Goal: Information Seeking & Learning: Learn about a topic

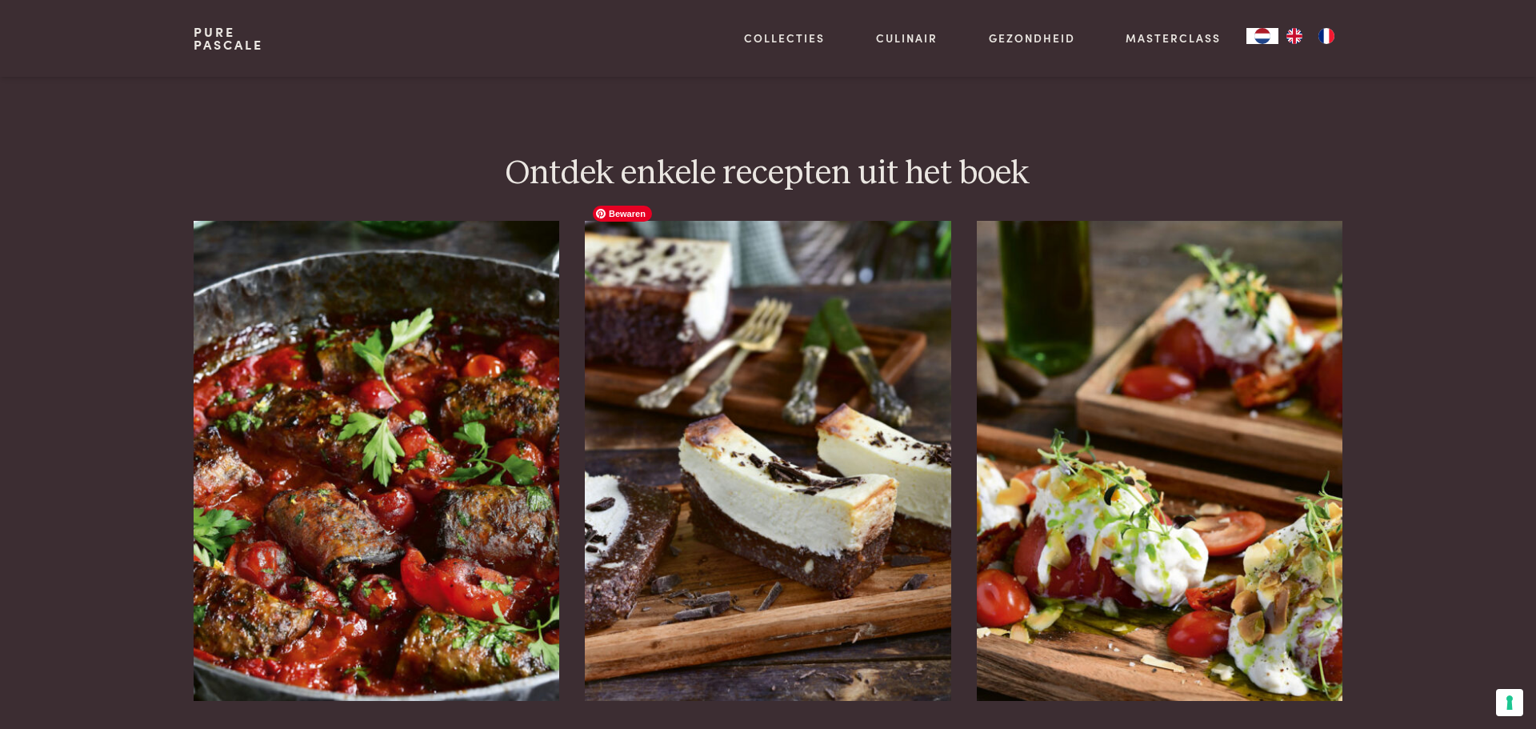
scroll to position [1909, 0]
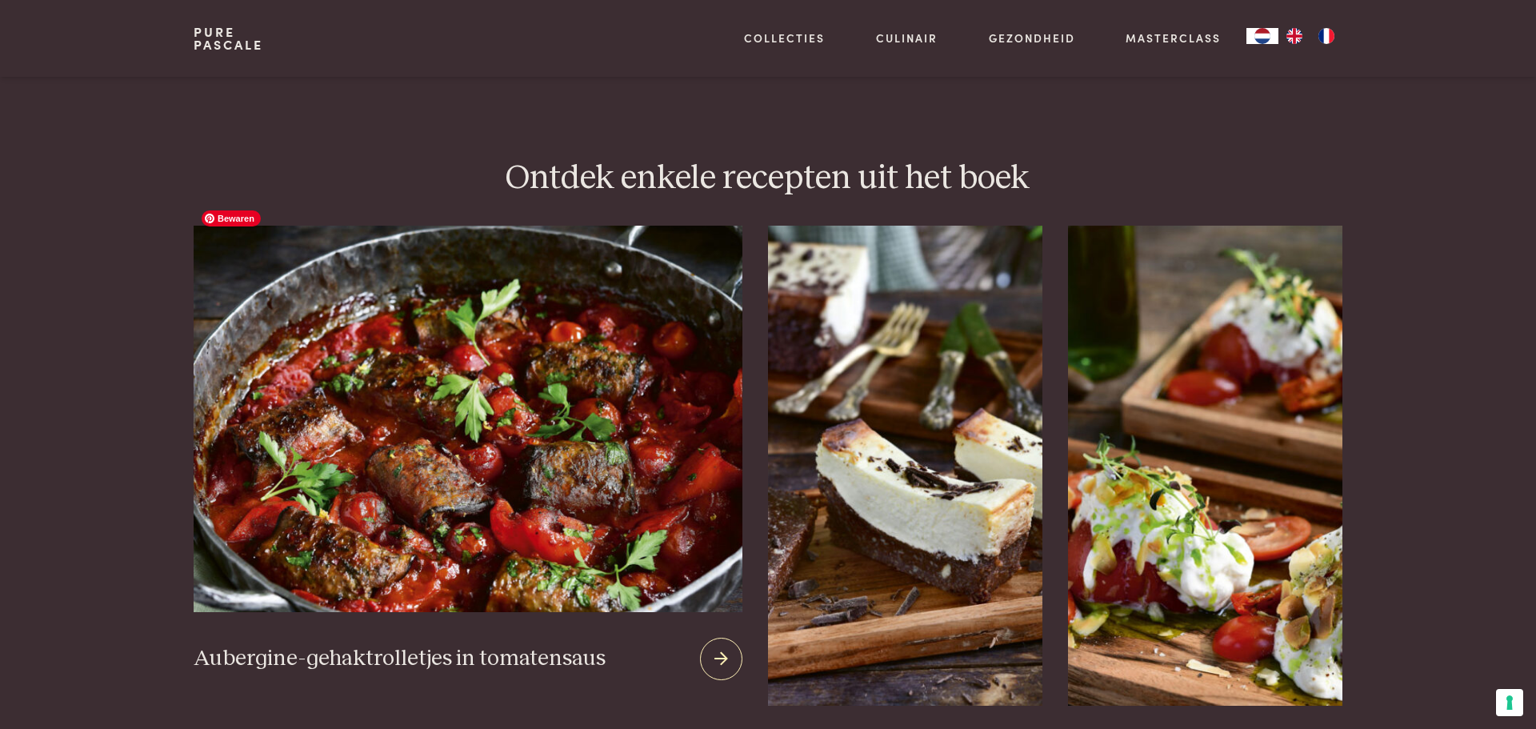
click at [406, 447] on img at bounding box center [468, 419] width 549 height 387
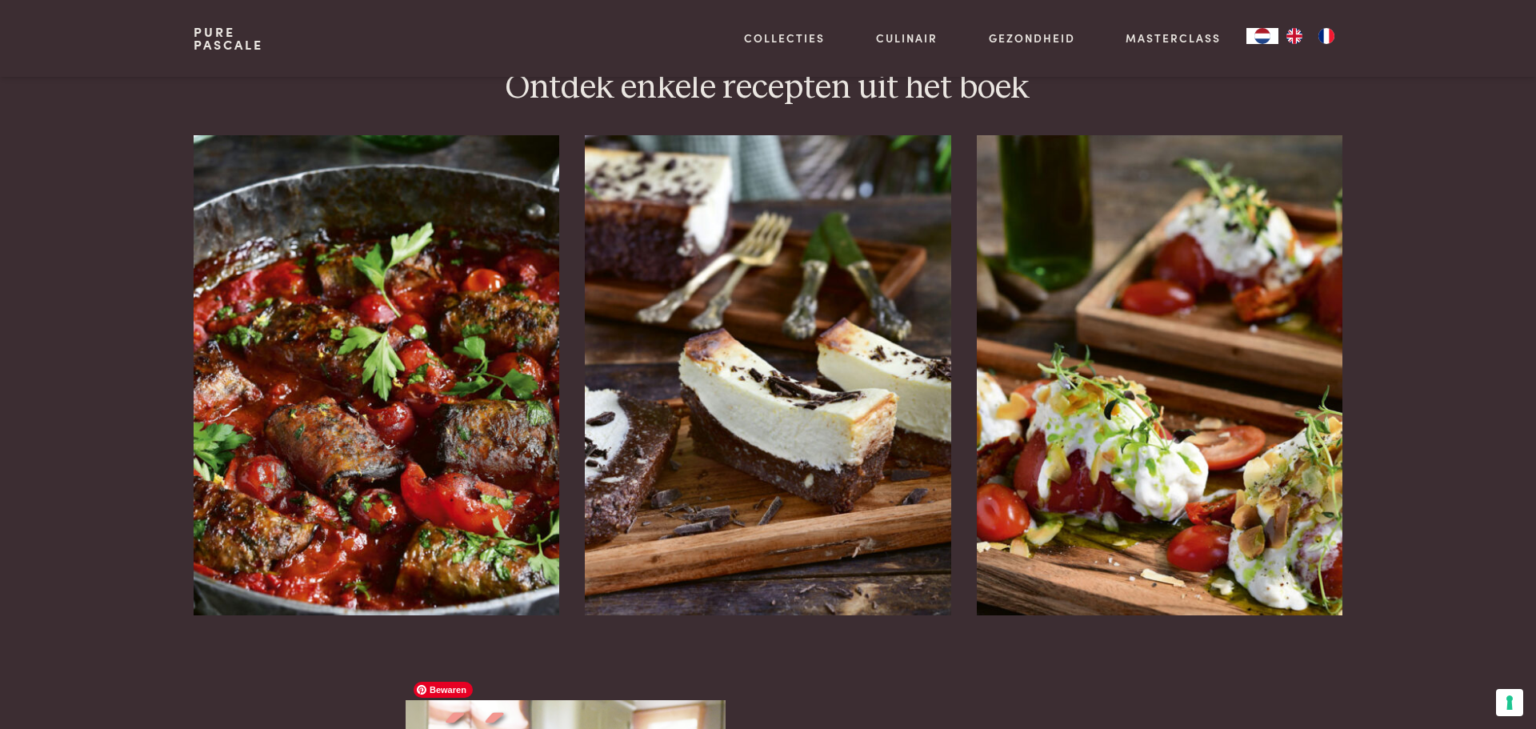
scroll to position [1927, 0]
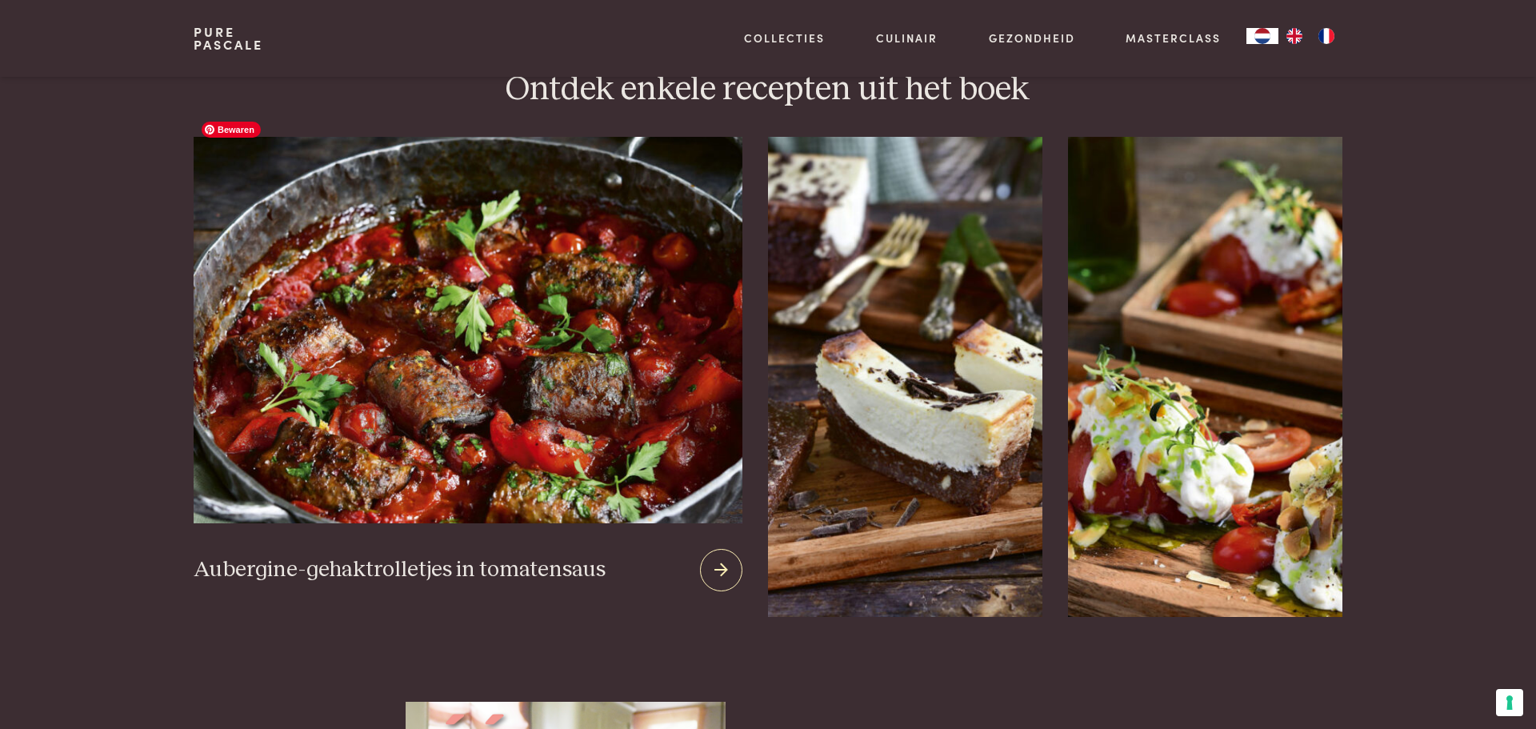
click at [423, 451] on img at bounding box center [468, 330] width 549 height 387
